Goal: Information Seeking & Learning: Learn about a topic

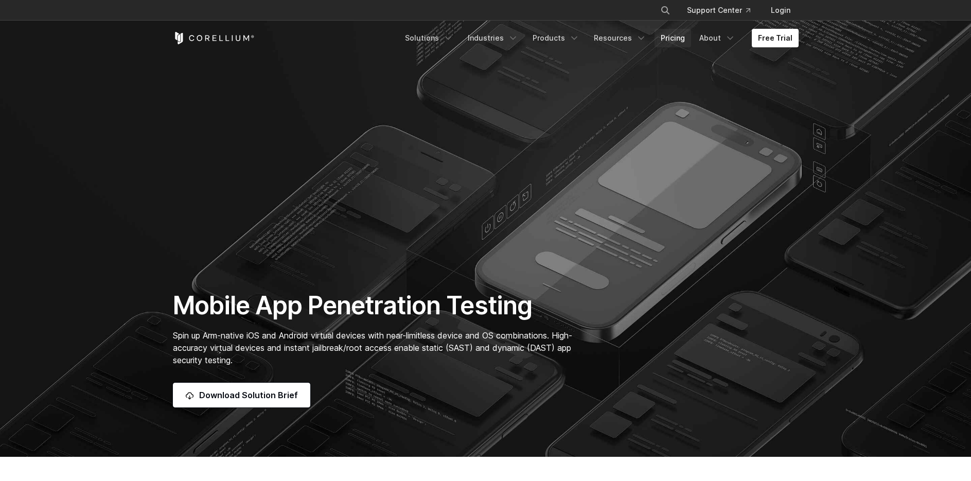
click at [674, 39] on link "Pricing" at bounding box center [672, 38] width 37 height 19
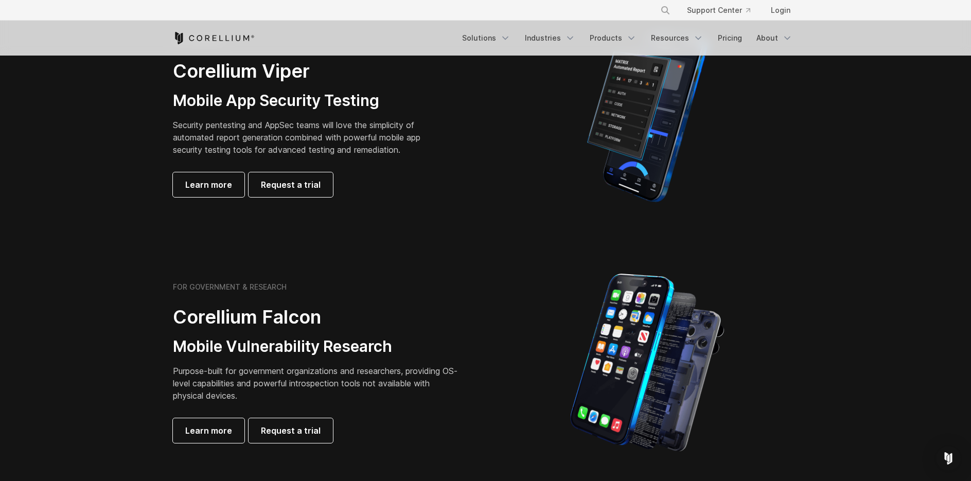
scroll to position [257, 0]
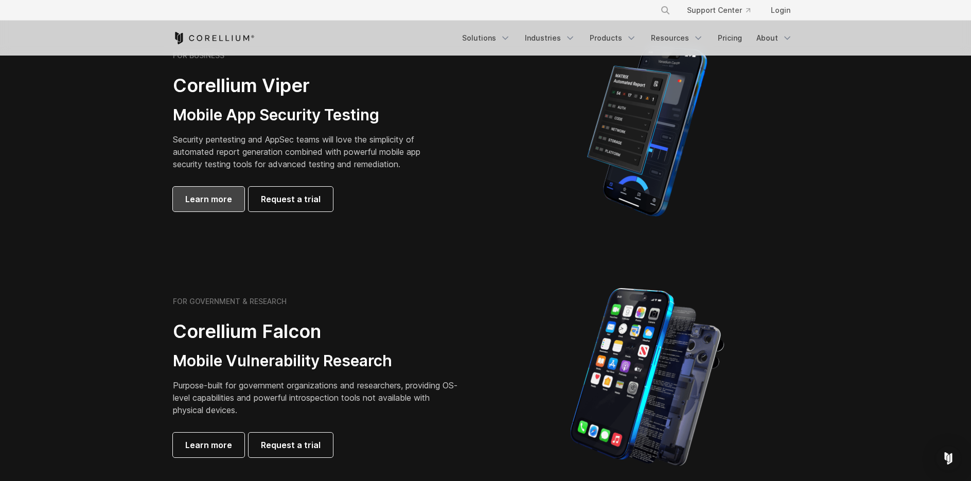
click at [223, 200] on span "Learn more" at bounding box center [208, 199] width 47 height 12
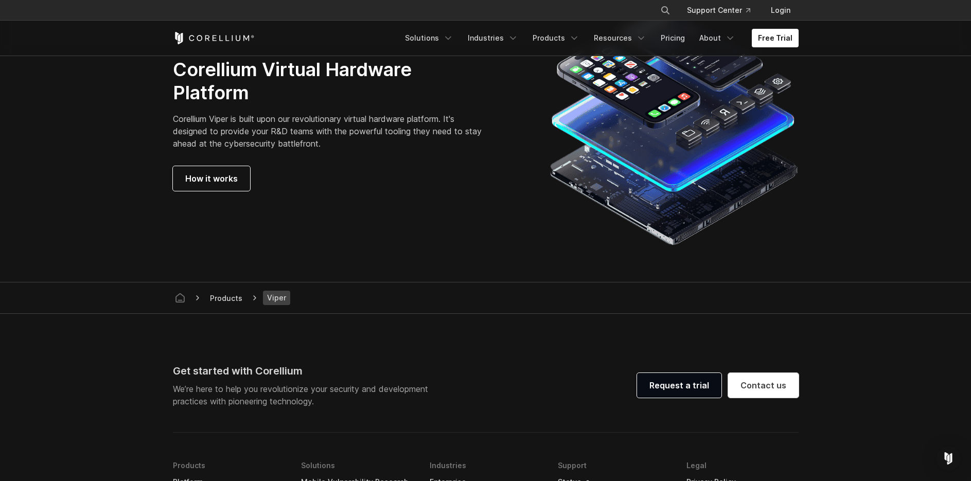
scroll to position [2778, 0]
